Goal: Find specific page/section: Find specific page/section

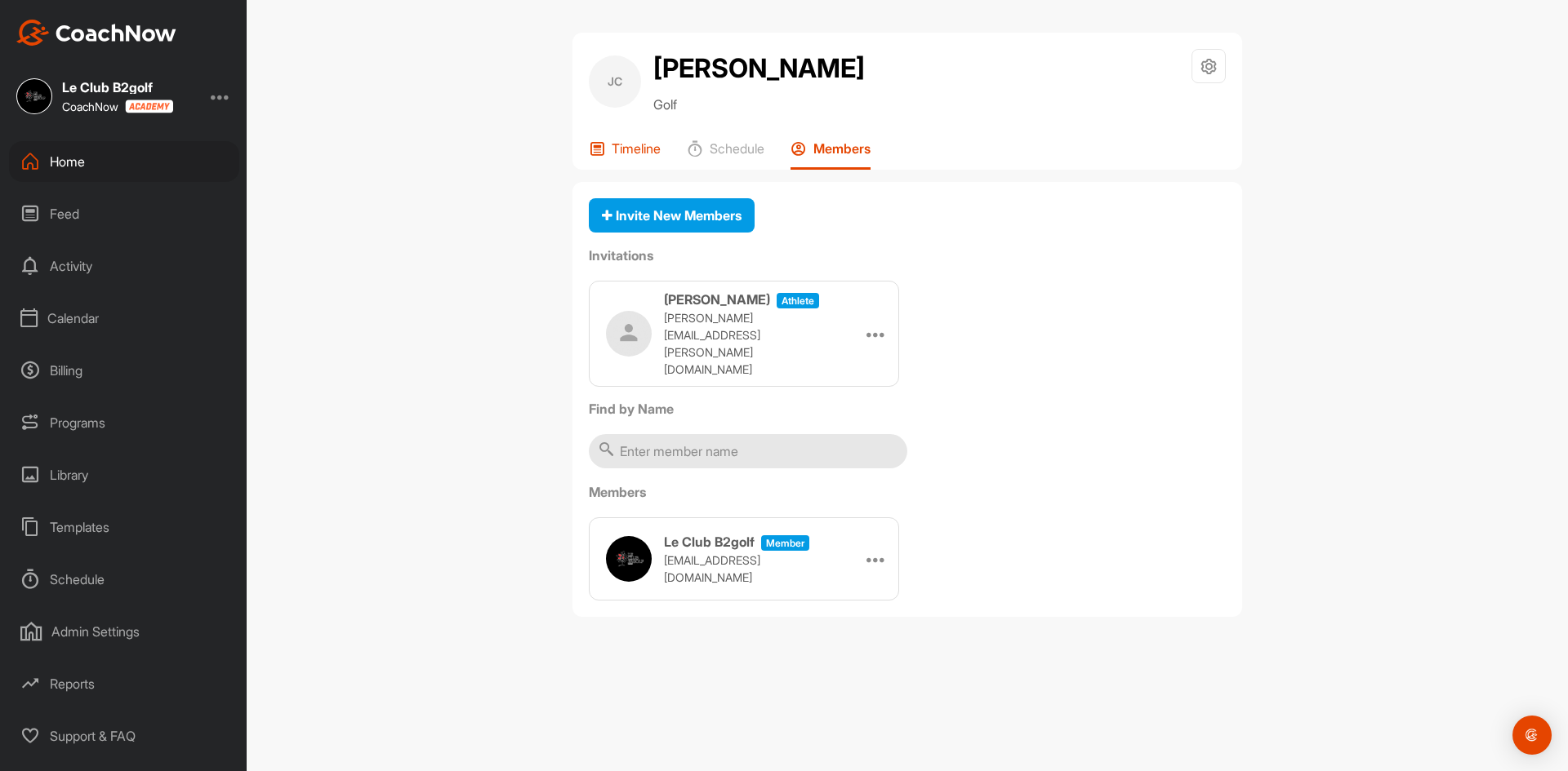
click at [631, 146] on p "Timeline" at bounding box center [635, 148] width 49 height 16
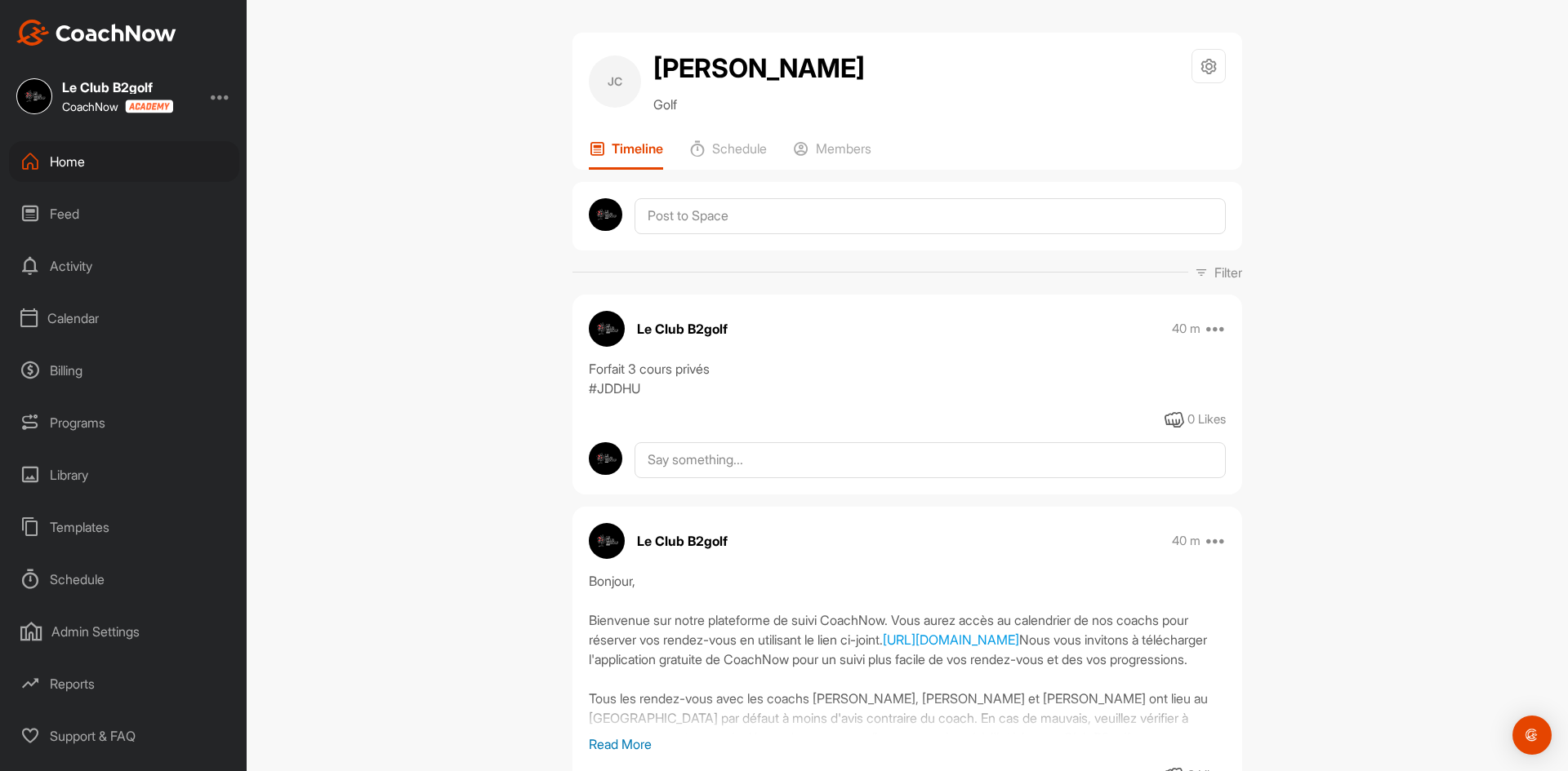
click at [146, 164] on div "Home" at bounding box center [124, 162] width 231 height 41
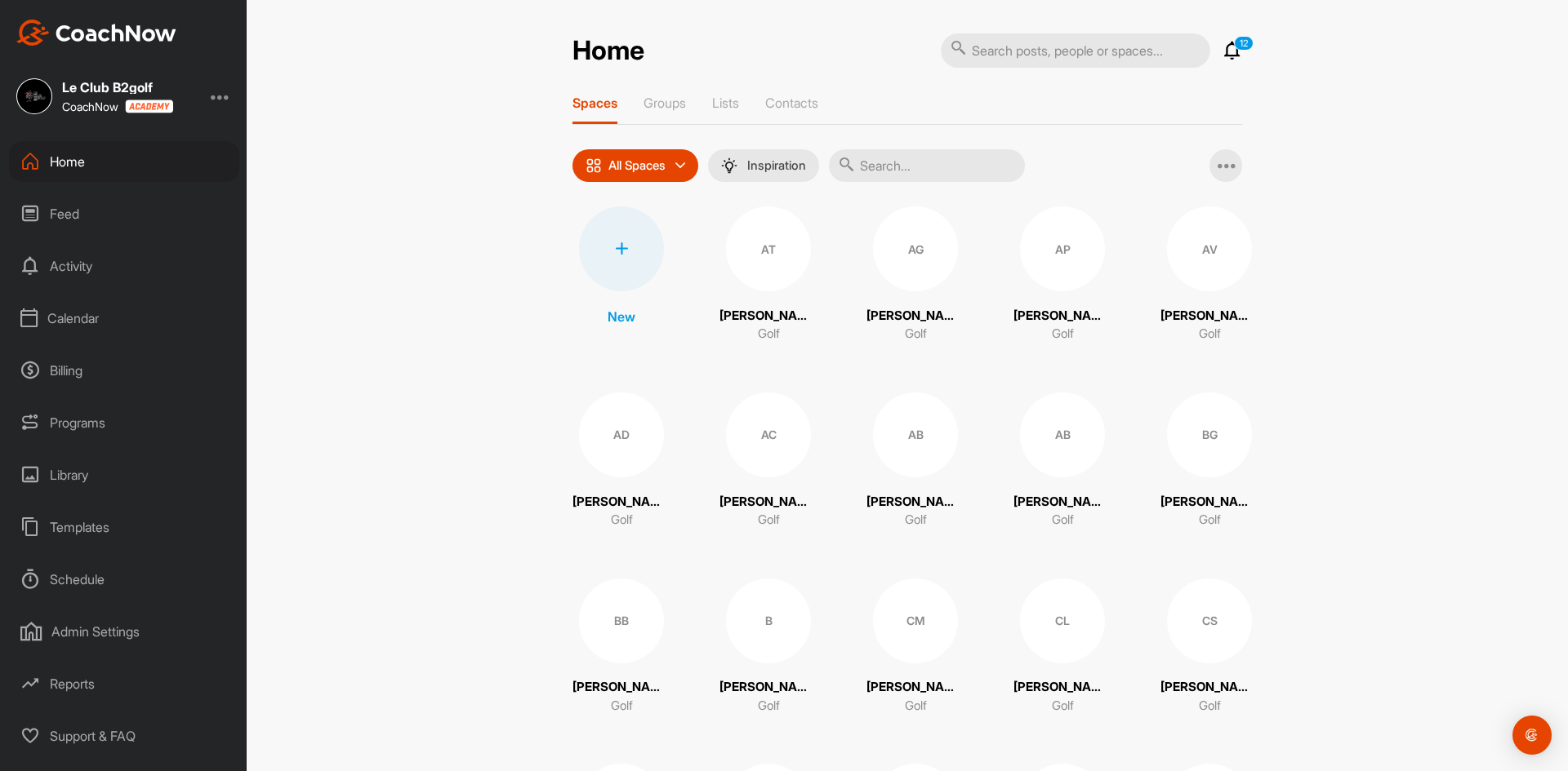
click at [913, 163] on input "text" at bounding box center [927, 165] width 196 height 33
click at [788, 102] on p "Contacts" at bounding box center [792, 102] width 53 height 16
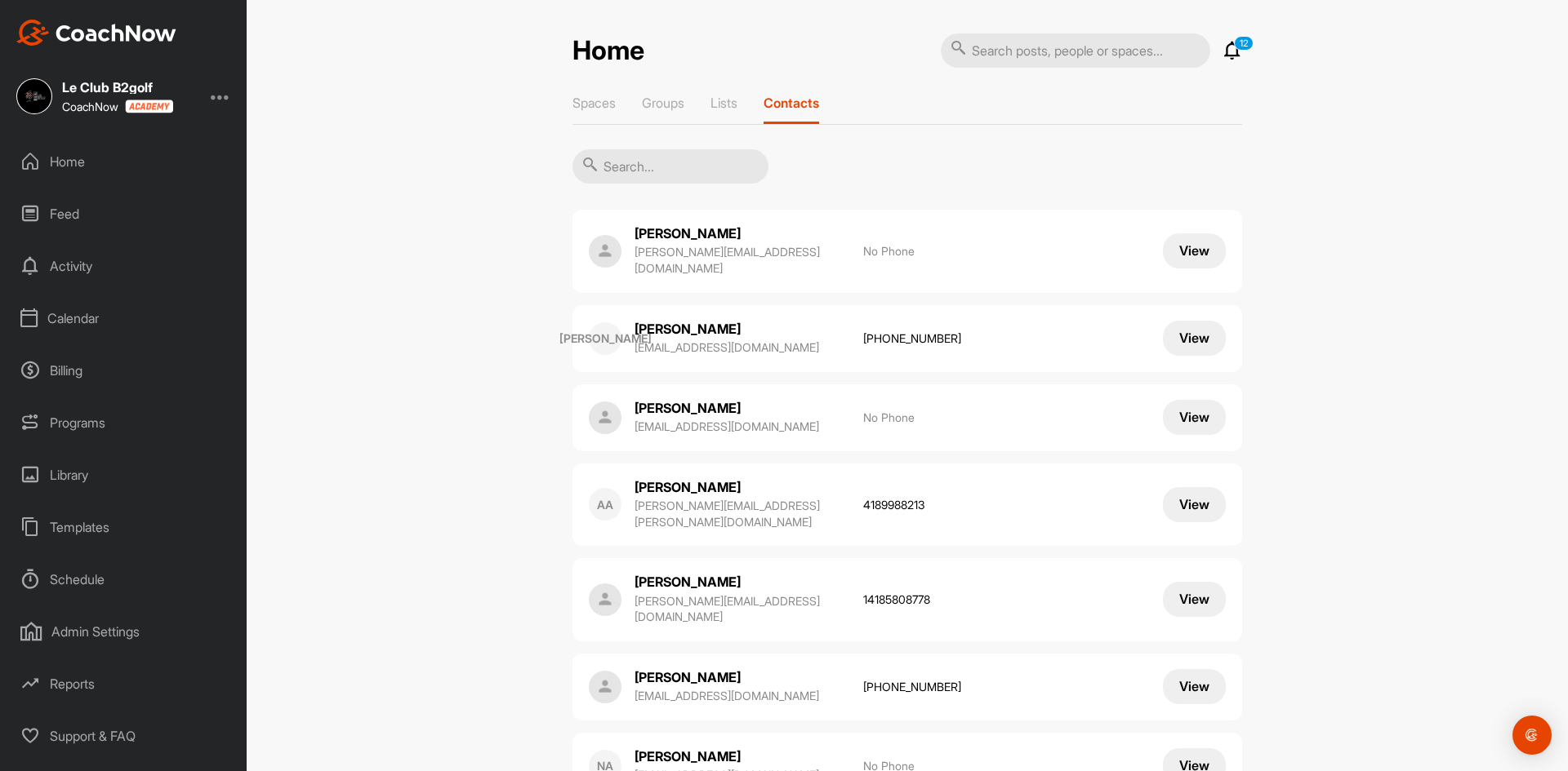
click at [680, 175] on input "text" at bounding box center [670, 166] width 196 height 34
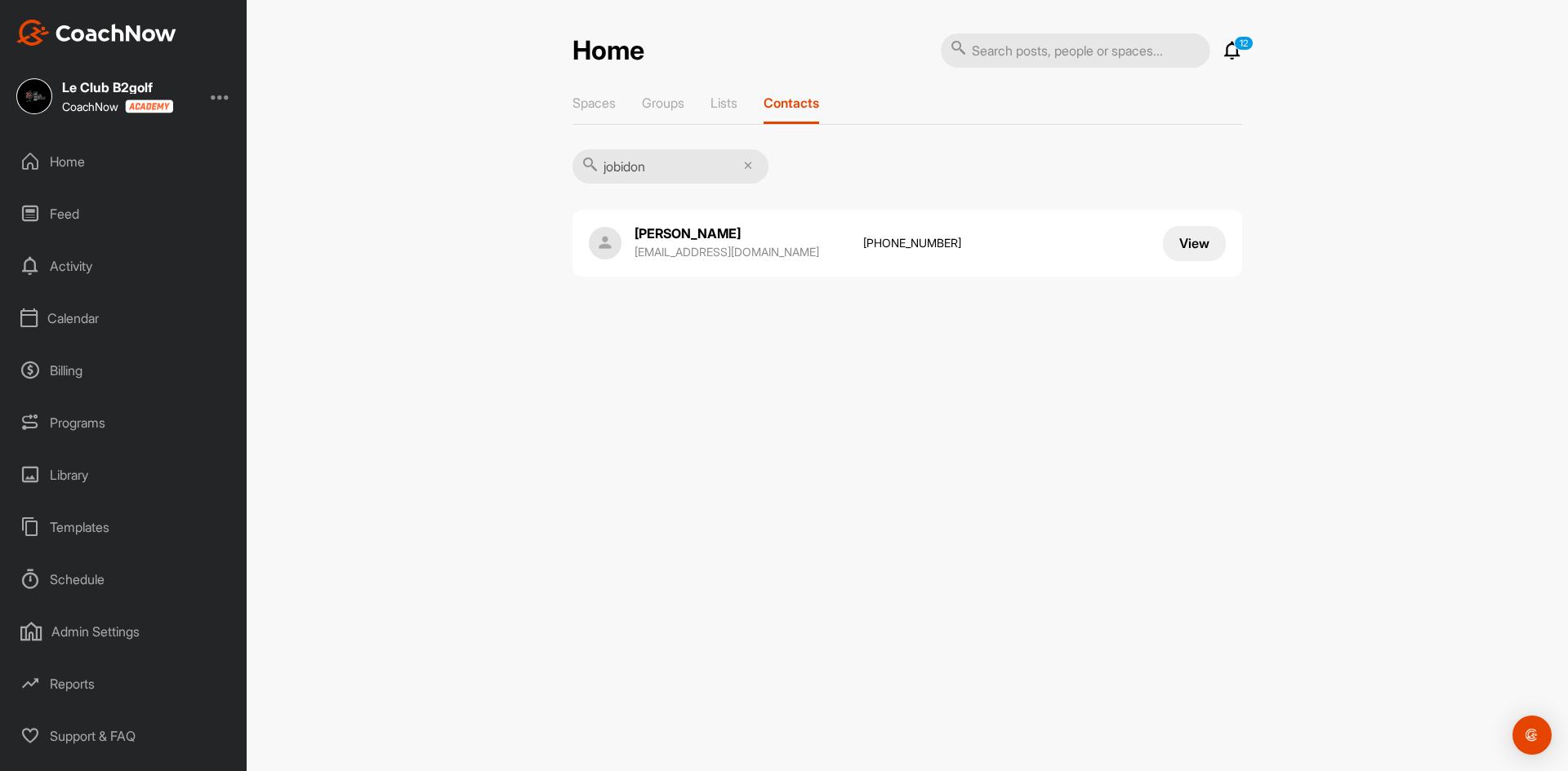
type input "jobidon"
click at [1195, 246] on button "View" at bounding box center [1193, 244] width 63 height 35
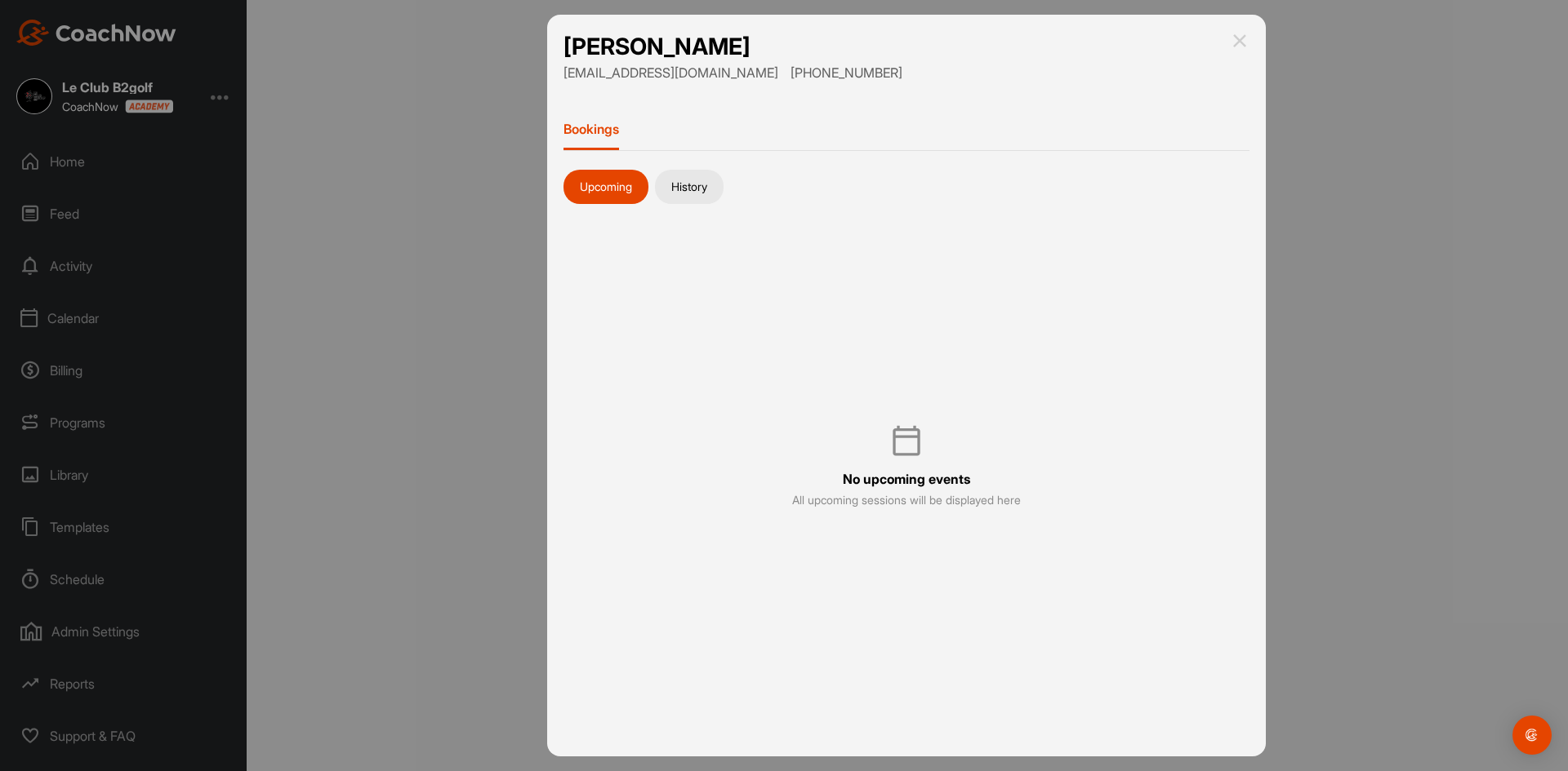
click at [670, 184] on button "History" at bounding box center [689, 186] width 69 height 34
click at [630, 186] on button "Upcoming" at bounding box center [606, 186] width 85 height 34
click at [572, 127] on p "Bookings" at bounding box center [591, 129] width 56 height 16
click at [1234, 38] on img at bounding box center [1239, 41] width 19 height 19
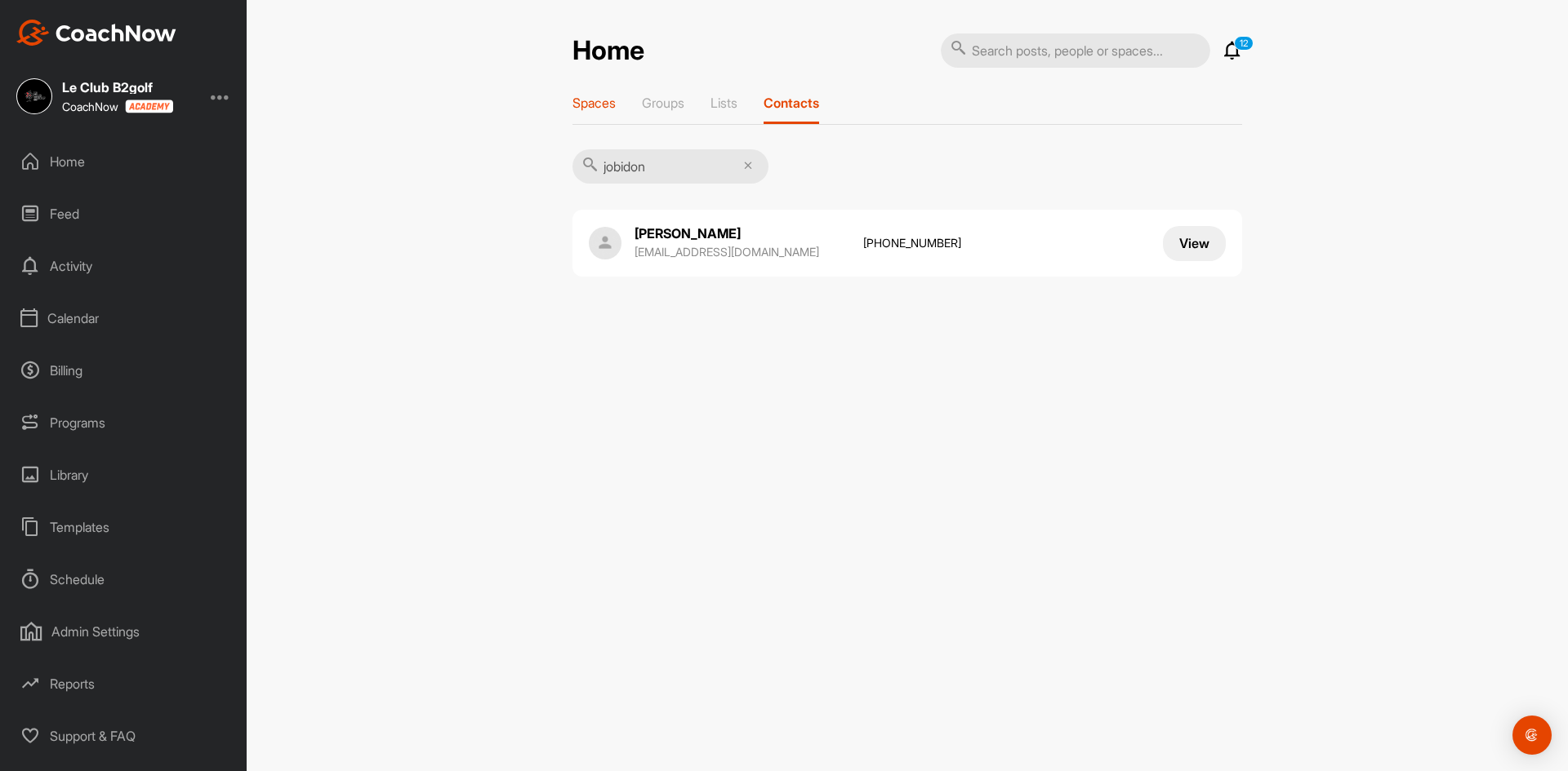
click at [608, 104] on p "Spaces" at bounding box center [594, 102] width 43 height 16
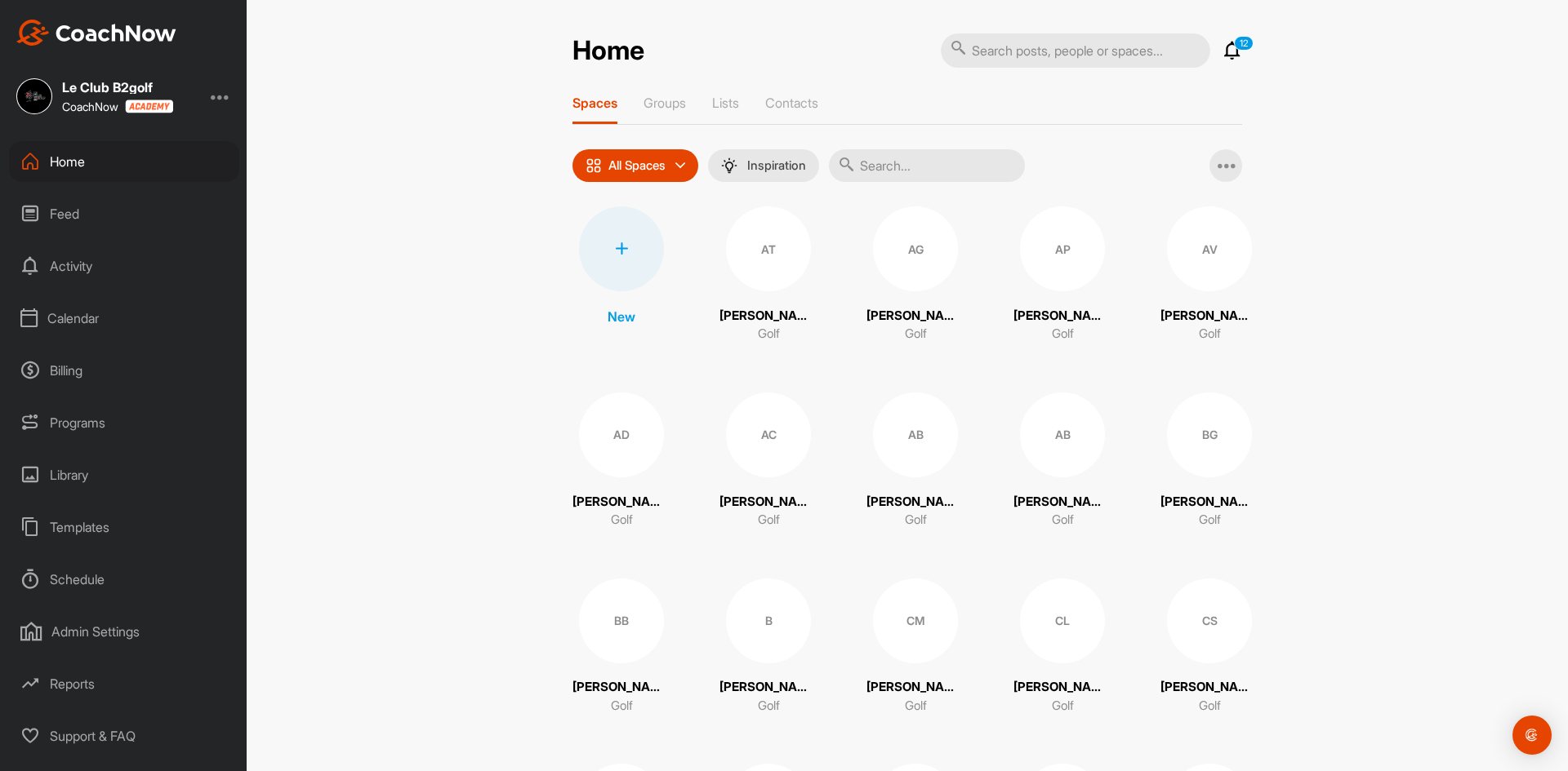
click at [920, 177] on input "text" at bounding box center [927, 165] width 196 height 33
type input "jobidon"
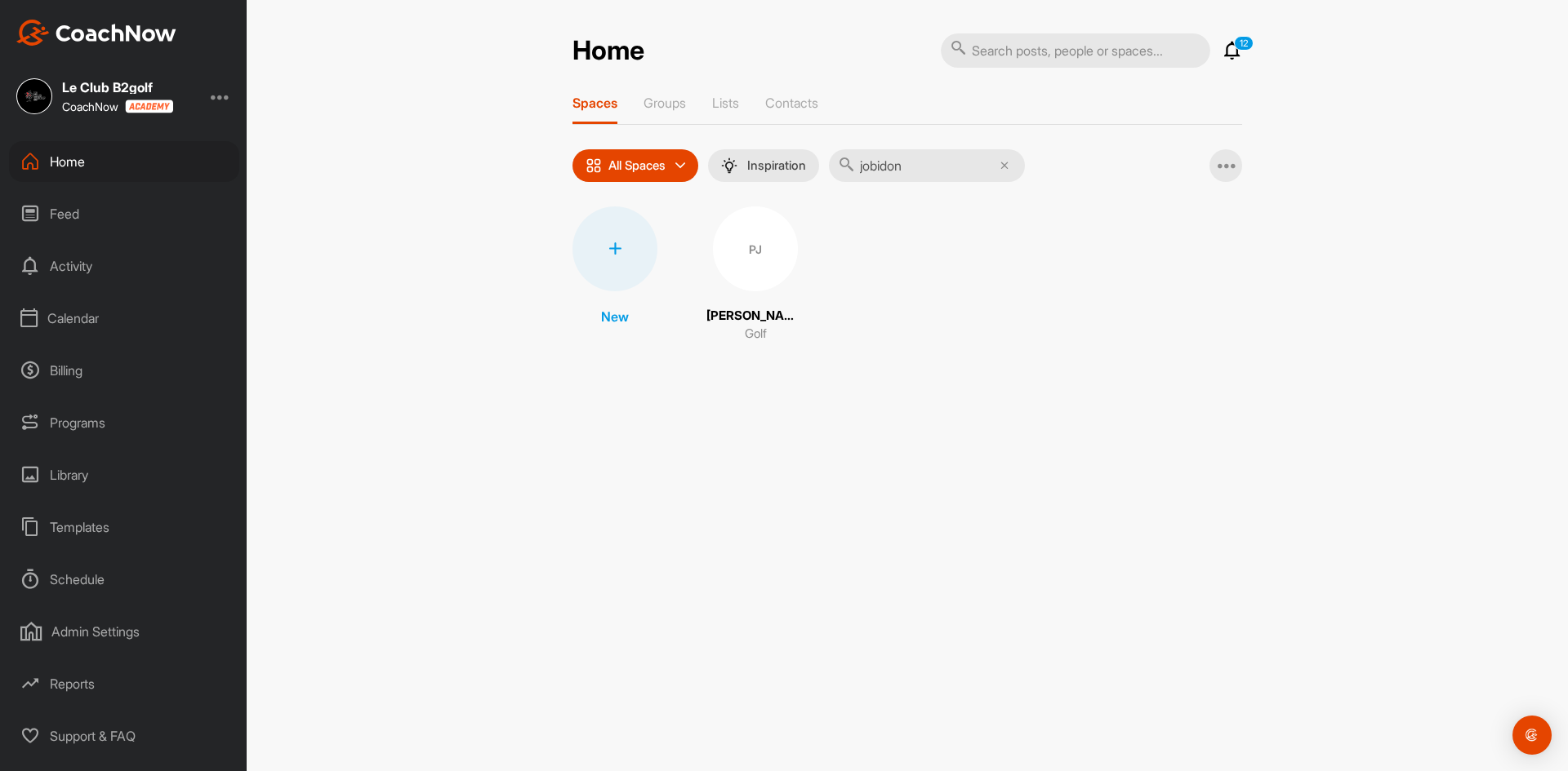
click at [745, 243] on div "PJ" at bounding box center [755, 249] width 85 height 85
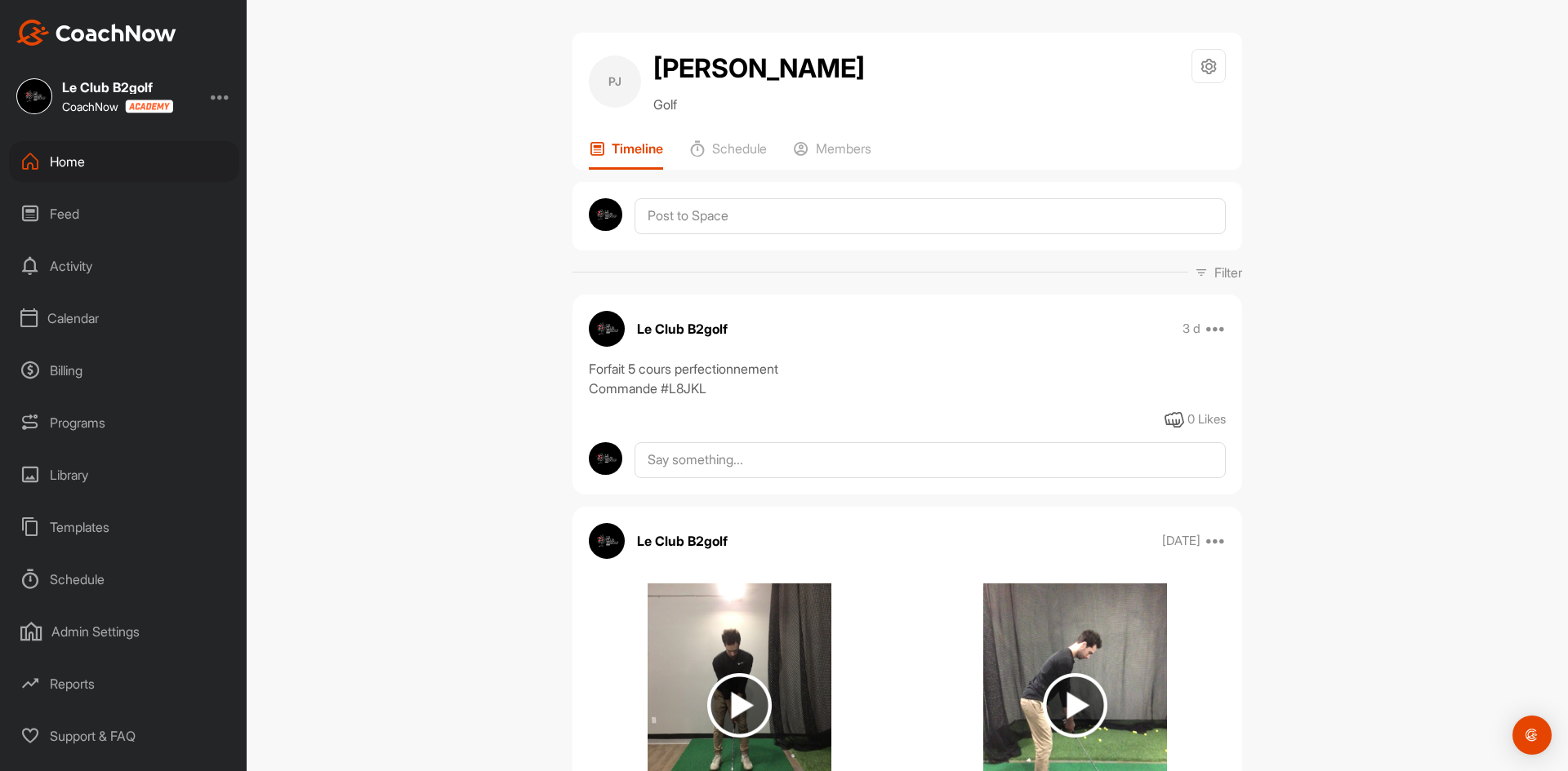
click at [830, 135] on div "[PERSON_NAME] [PERSON_NAME] Golf Space Settings Your Notifications Timeline Sch…" at bounding box center [907, 101] width 670 height 137
click at [831, 151] on p "Members" at bounding box center [843, 148] width 56 height 16
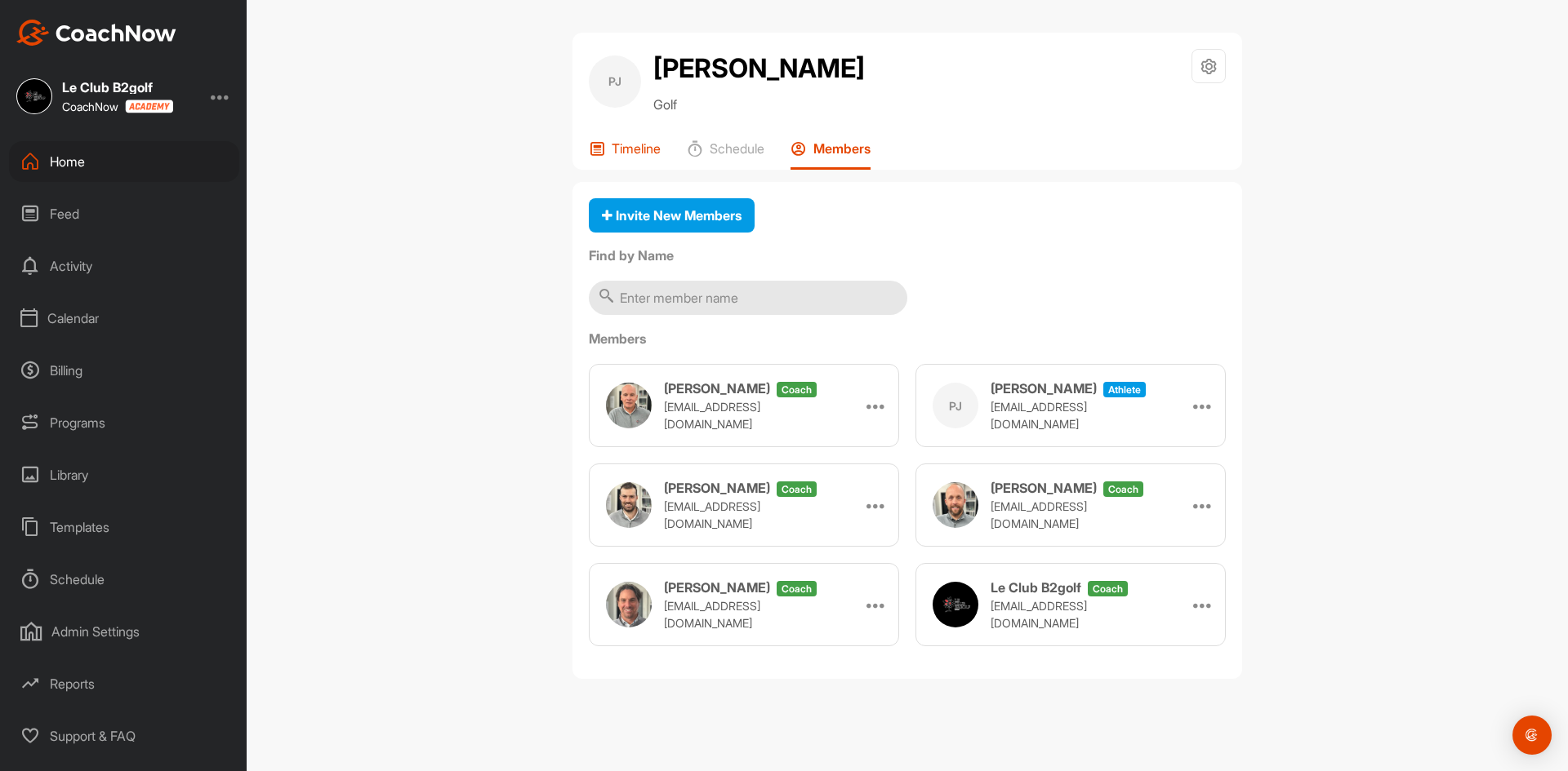
click at [618, 146] on p "Timeline" at bounding box center [635, 148] width 49 height 16
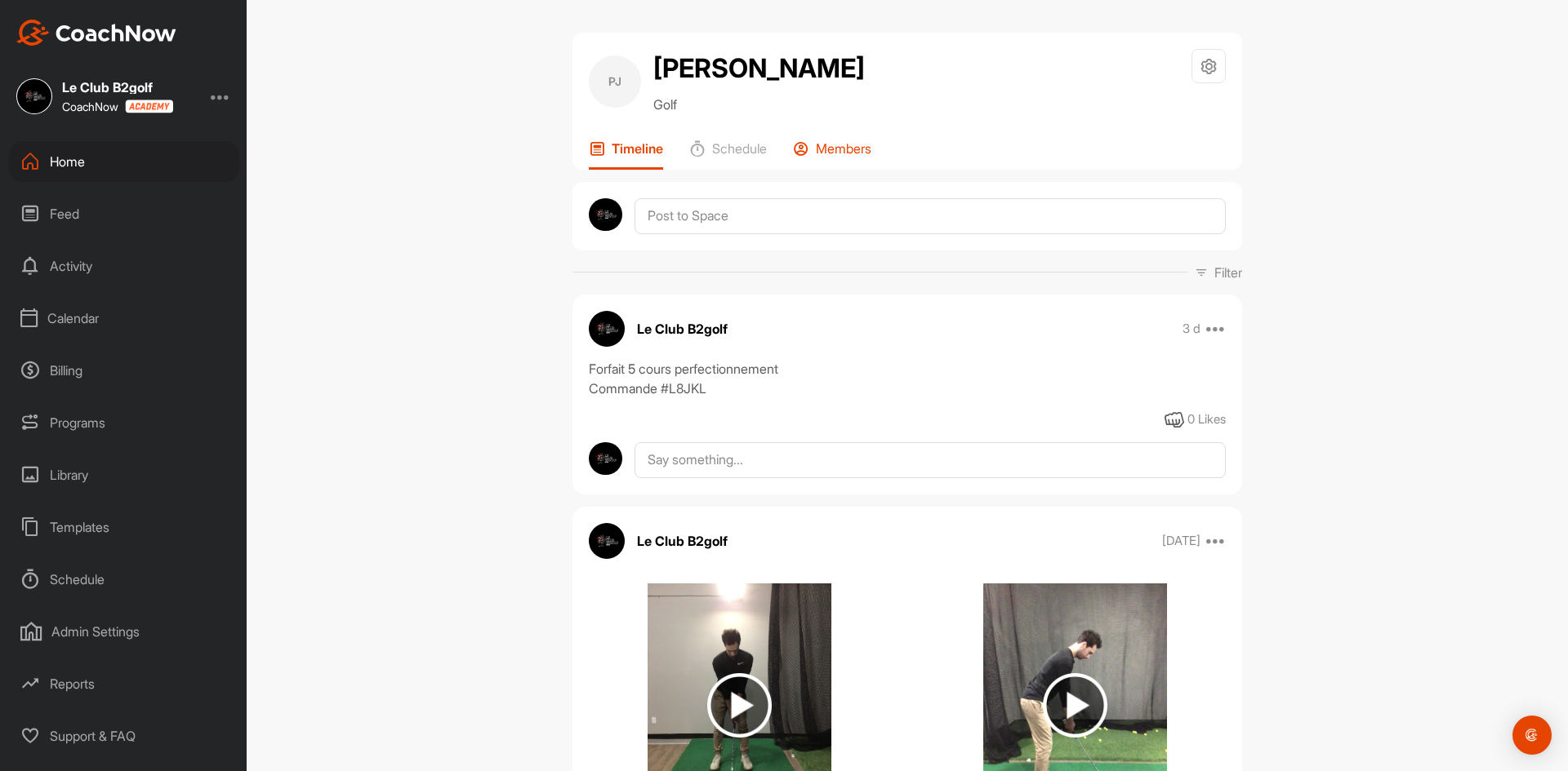
click at [842, 147] on p "Members" at bounding box center [843, 148] width 56 height 16
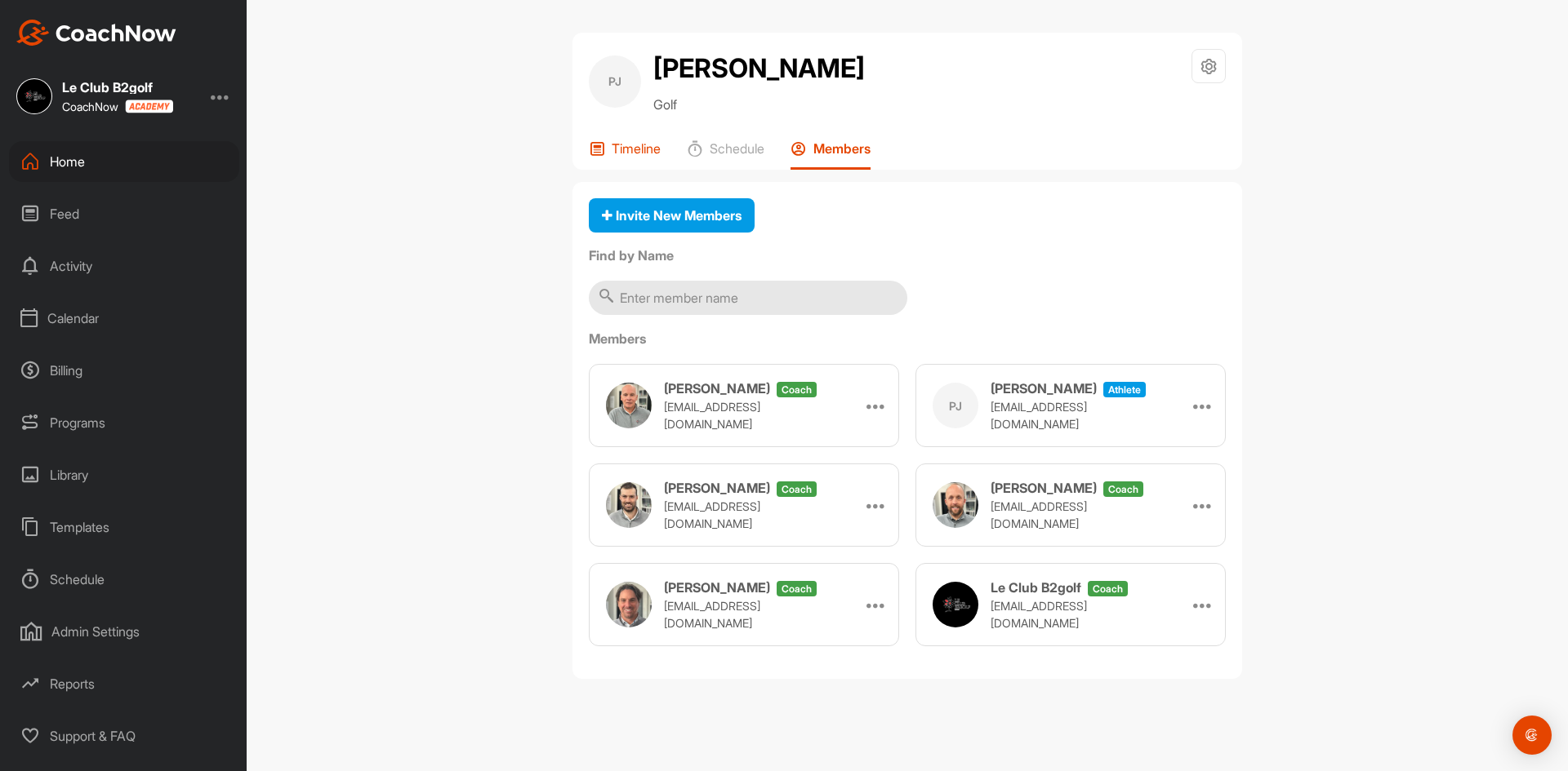
click at [617, 146] on p "Timeline" at bounding box center [635, 148] width 49 height 16
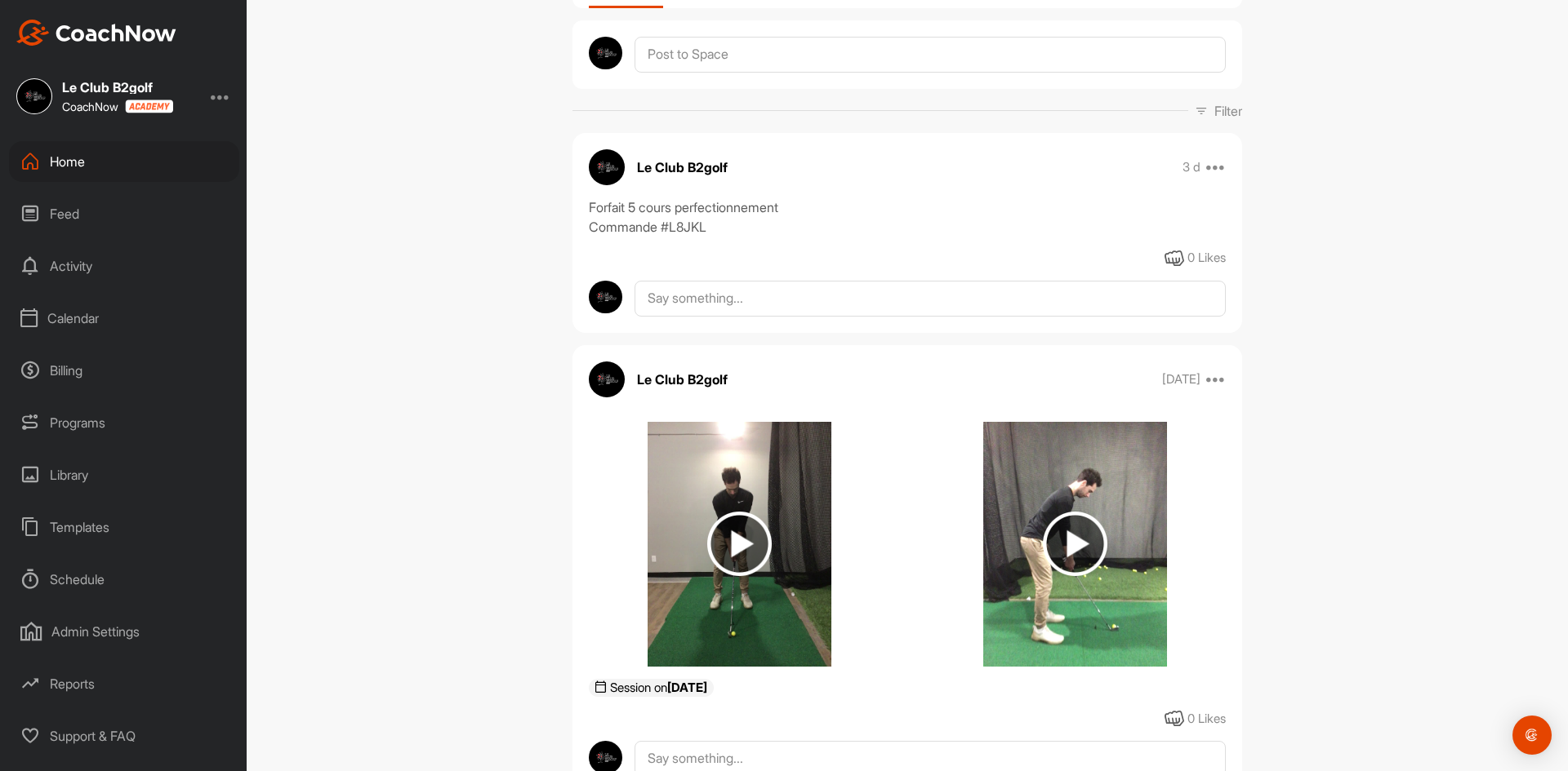
scroll to position [163, 0]
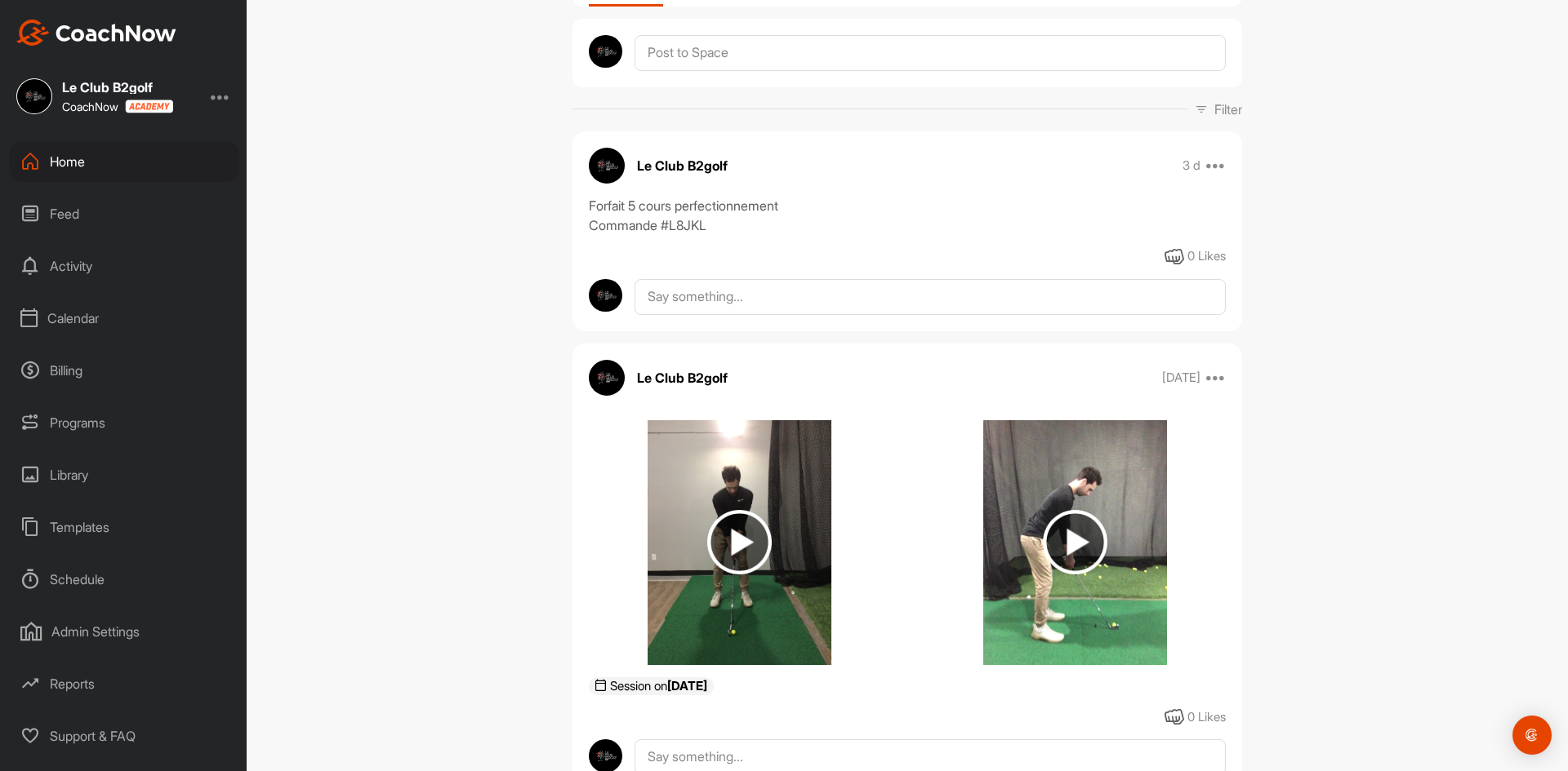
click at [78, 321] on div "Calendar" at bounding box center [124, 318] width 231 height 41
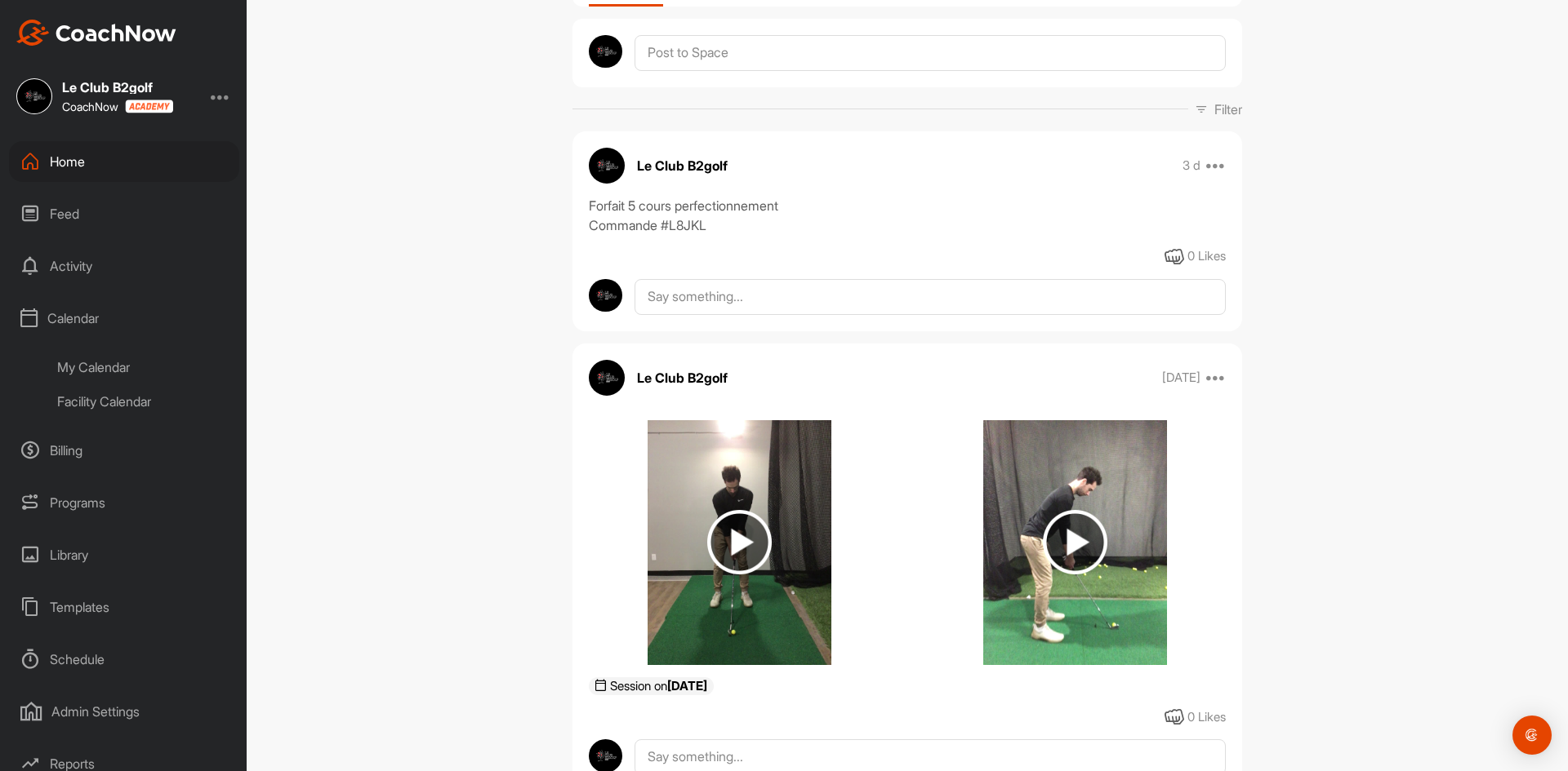
click at [92, 396] on div "Facility Calendar" at bounding box center [142, 401] width 193 height 34
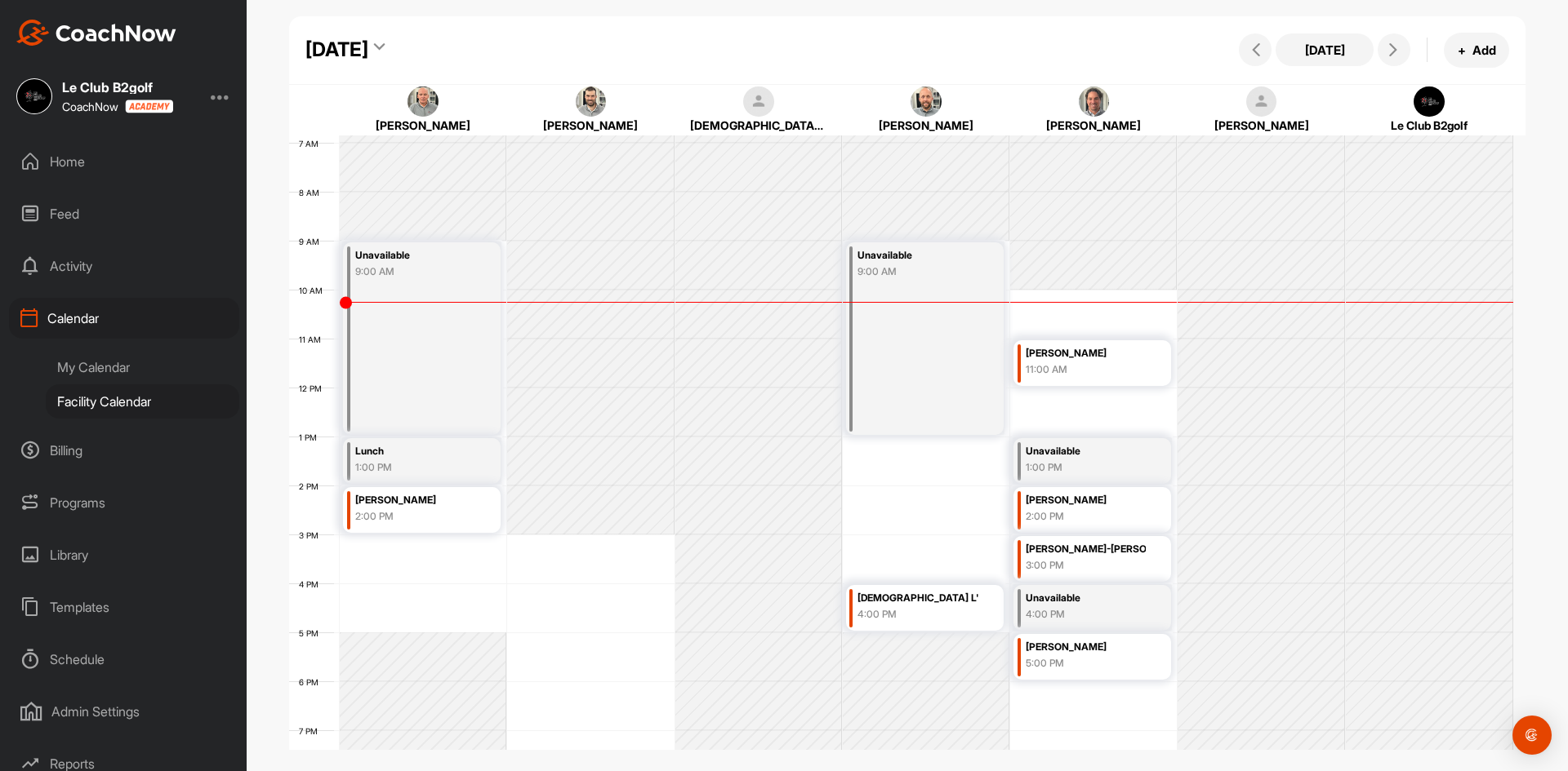
scroll to position [364, 0]
